Goal: Transaction & Acquisition: Purchase product/service

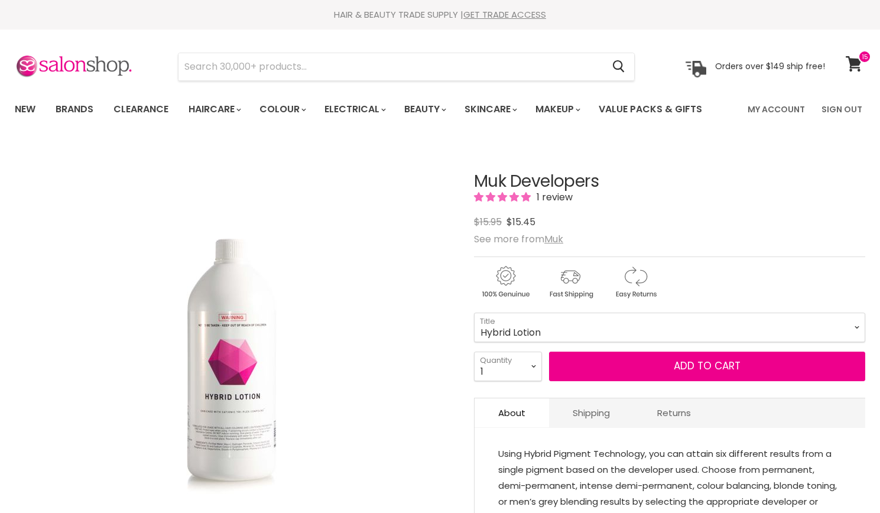
select select "Hybrid Lotion"
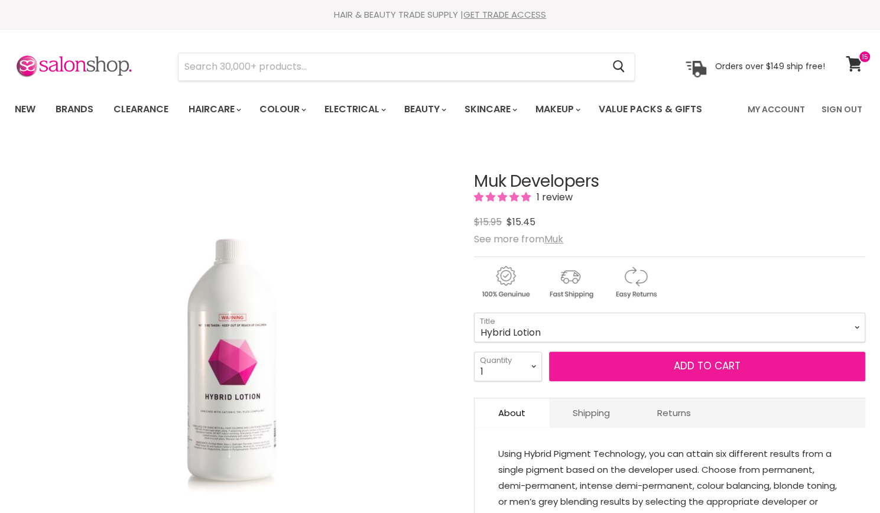
click at [607, 375] on button "Add to cart" at bounding box center [707, 367] width 316 height 30
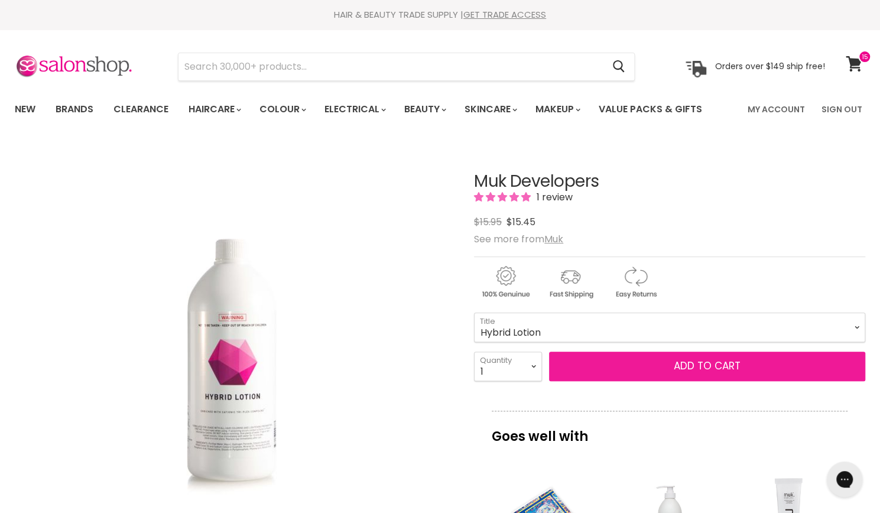
click at [770, 370] on button "Add to cart" at bounding box center [707, 367] width 316 height 30
click at [782, 360] on button "Add to cart" at bounding box center [707, 367] width 316 height 30
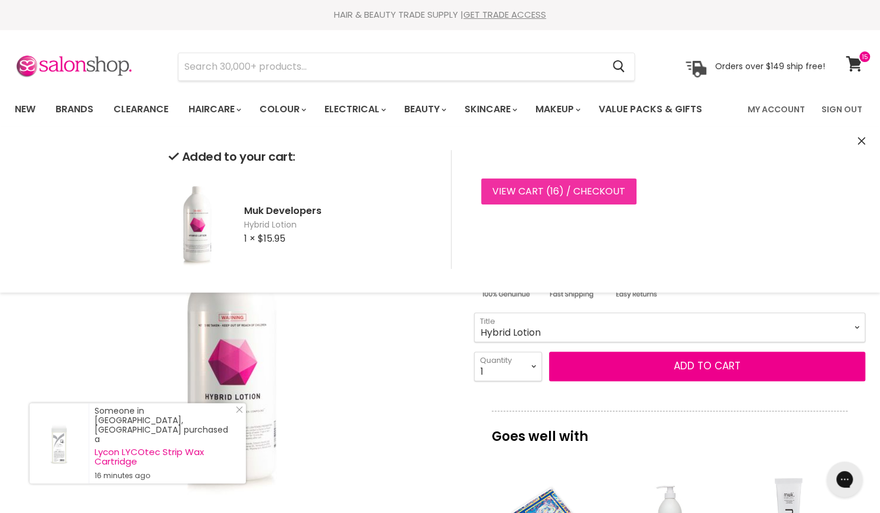
click at [550, 187] on span "16" at bounding box center [554, 191] width 9 height 14
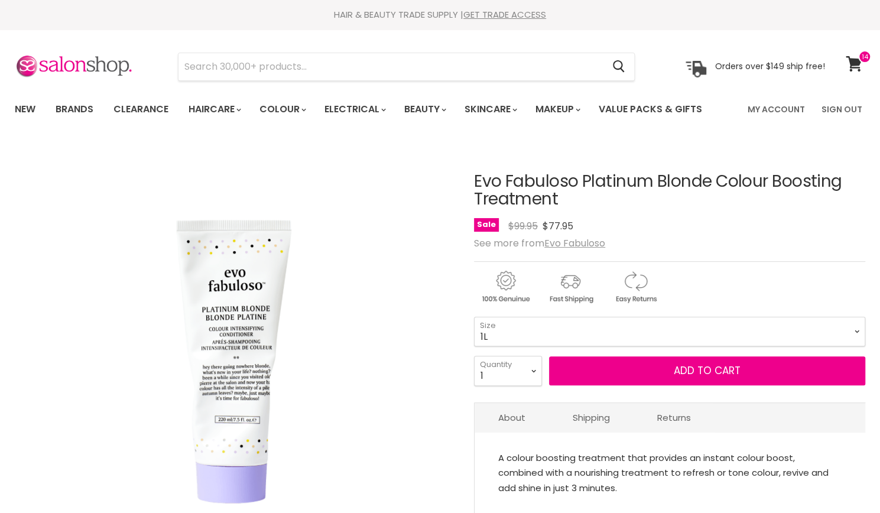
select select "220ml"
click at [474, 317] on select "220ml 1L" at bounding box center [669, 332] width 391 height 30
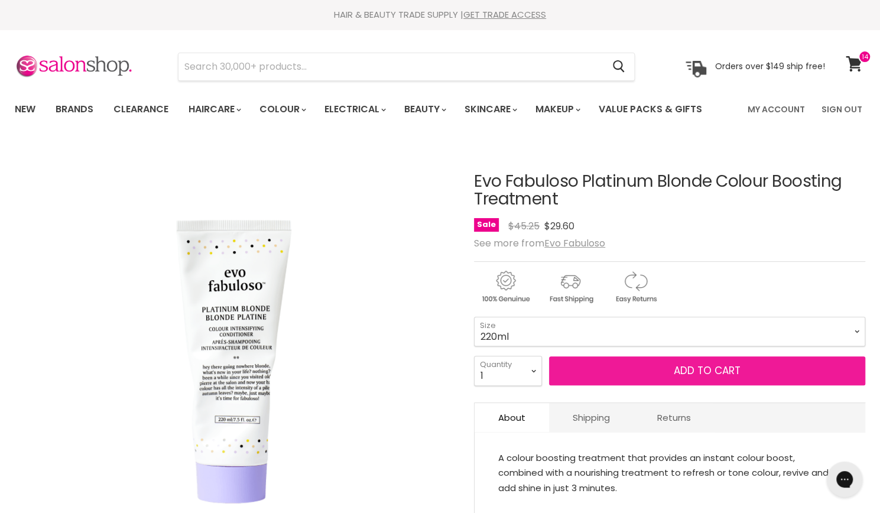
click at [678, 369] on button "Add to cart" at bounding box center [707, 371] width 316 height 30
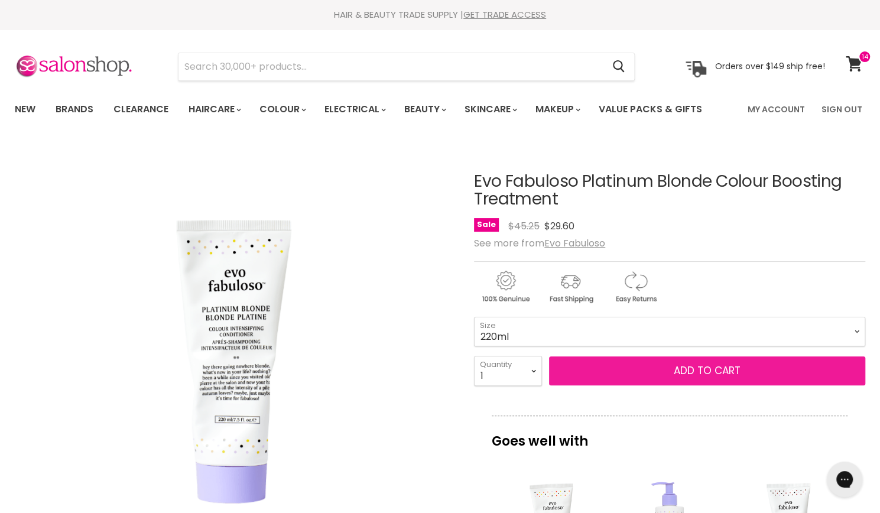
click at [717, 372] on button "Add to cart" at bounding box center [707, 371] width 316 height 30
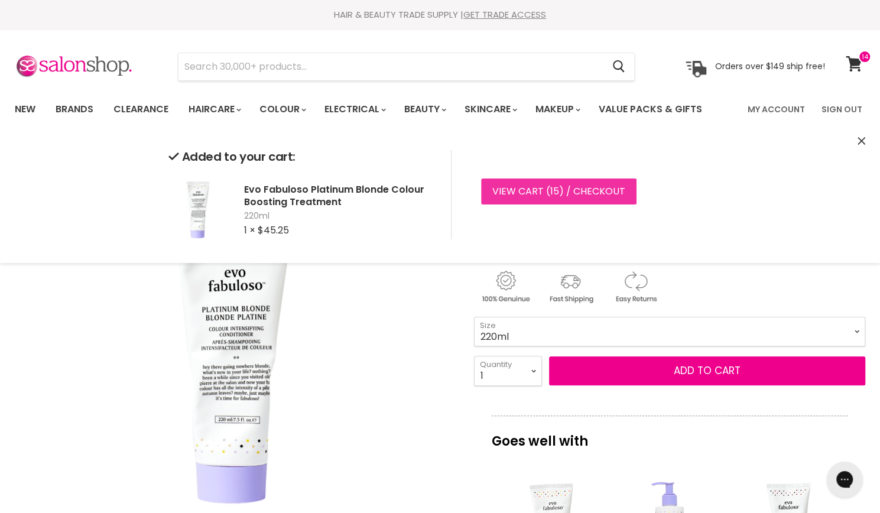
click at [592, 193] on link "View cart ( 15 ) / Checkout" at bounding box center [558, 191] width 155 height 26
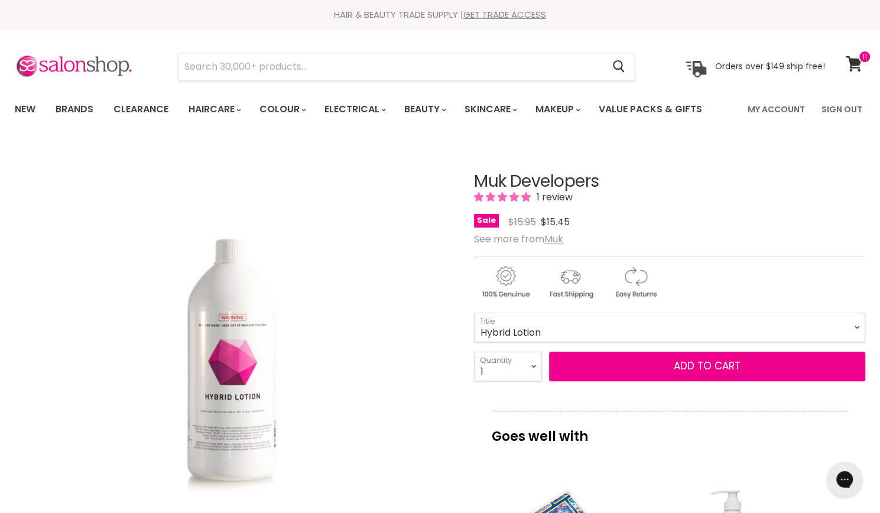
select select "10Vol"
click at [474, 313] on select "10Vol 20Vol 30Vol 40Vol Hybrid Lotion Hybrid Intense Lotion Inter-Blend Man Lot…" at bounding box center [669, 328] width 391 height 30
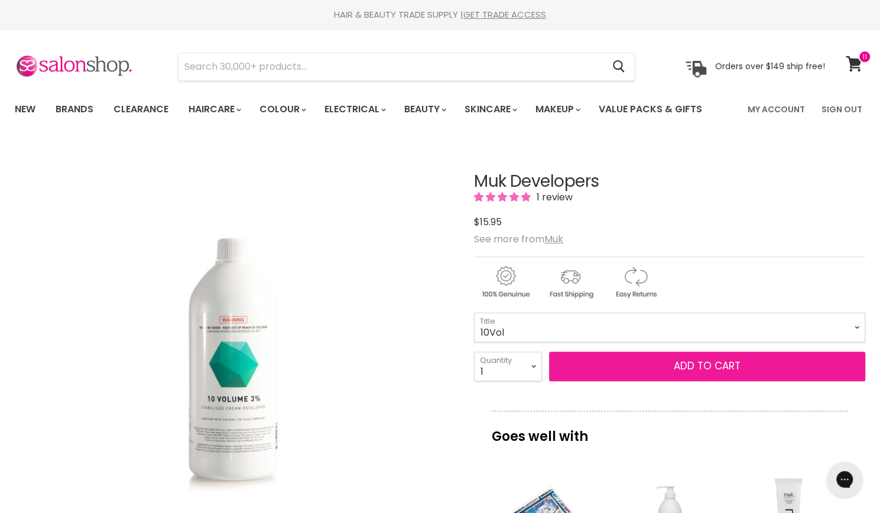
click at [674, 363] on button "Add to cart" at bounding box center [707, 367] width 316 height 30
click at [752, 368] on button "Add to cart" at bounding box center [707, 367] width 316 height 30
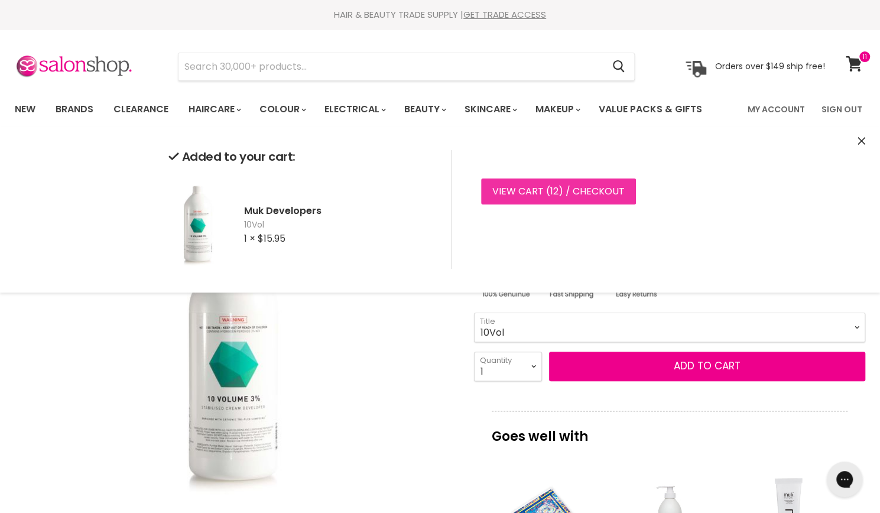
click at [584, 194] on link "View cart ( 12 ) / Checkout" at bounding box center [558, 191] width 155 height 26
